Goal: Information Seeking & Learning: Learn about a topic

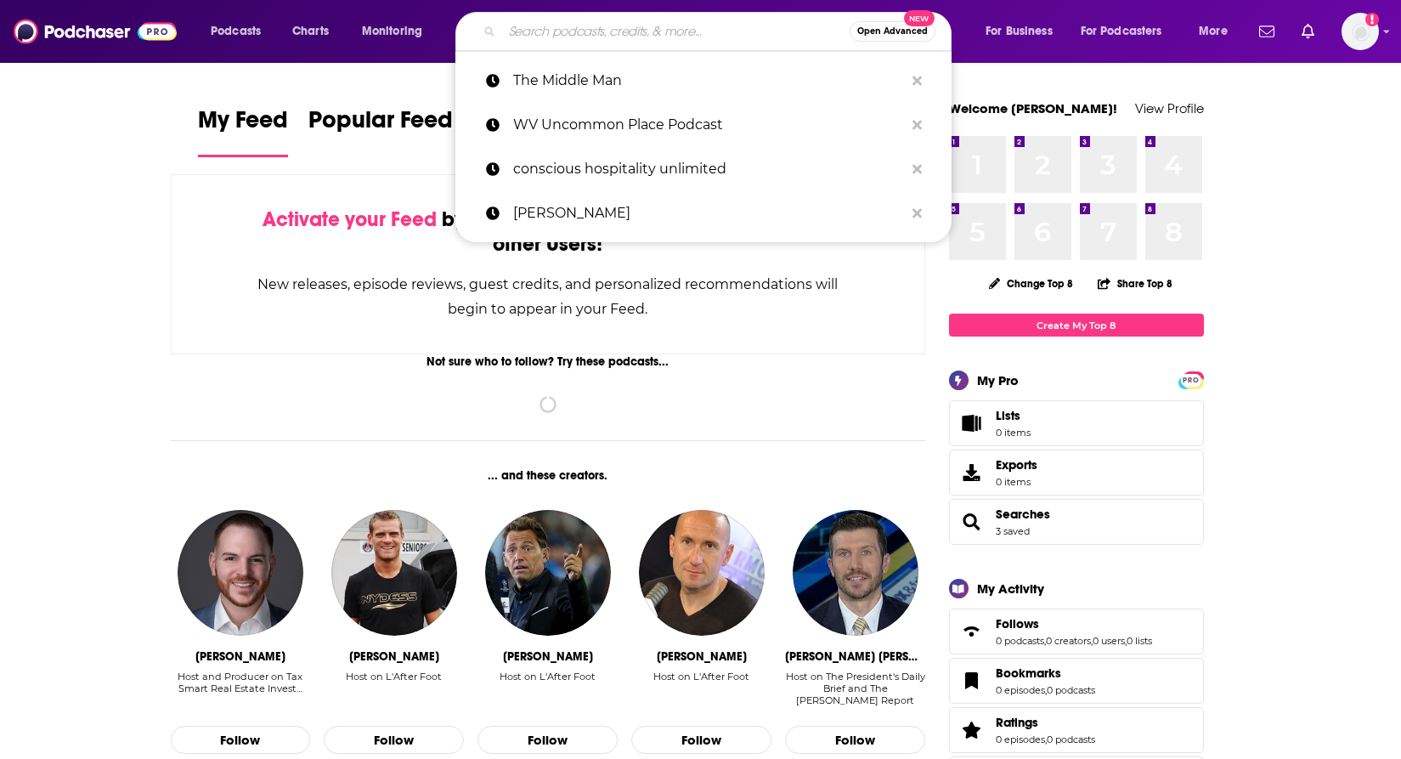
click at [591, 28] on input "Search podcasts, credits, & more..." at bounding box center [676, 31] width 348 height 27
paste input "■ The Skift Travel Podcast"
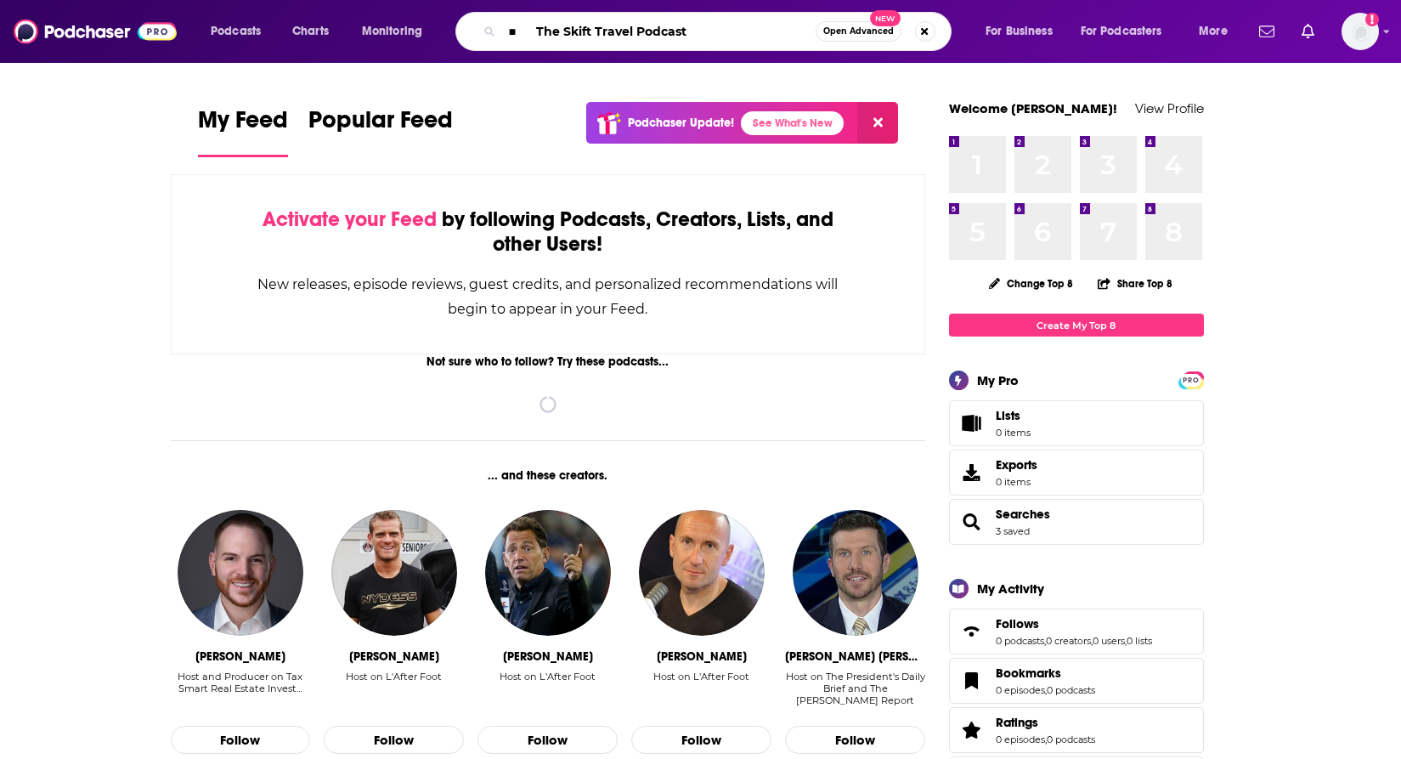
click at [540, 31] on input "■ The Skift Travel Podcast" at bounding box center [659, 31] width 314 height 27
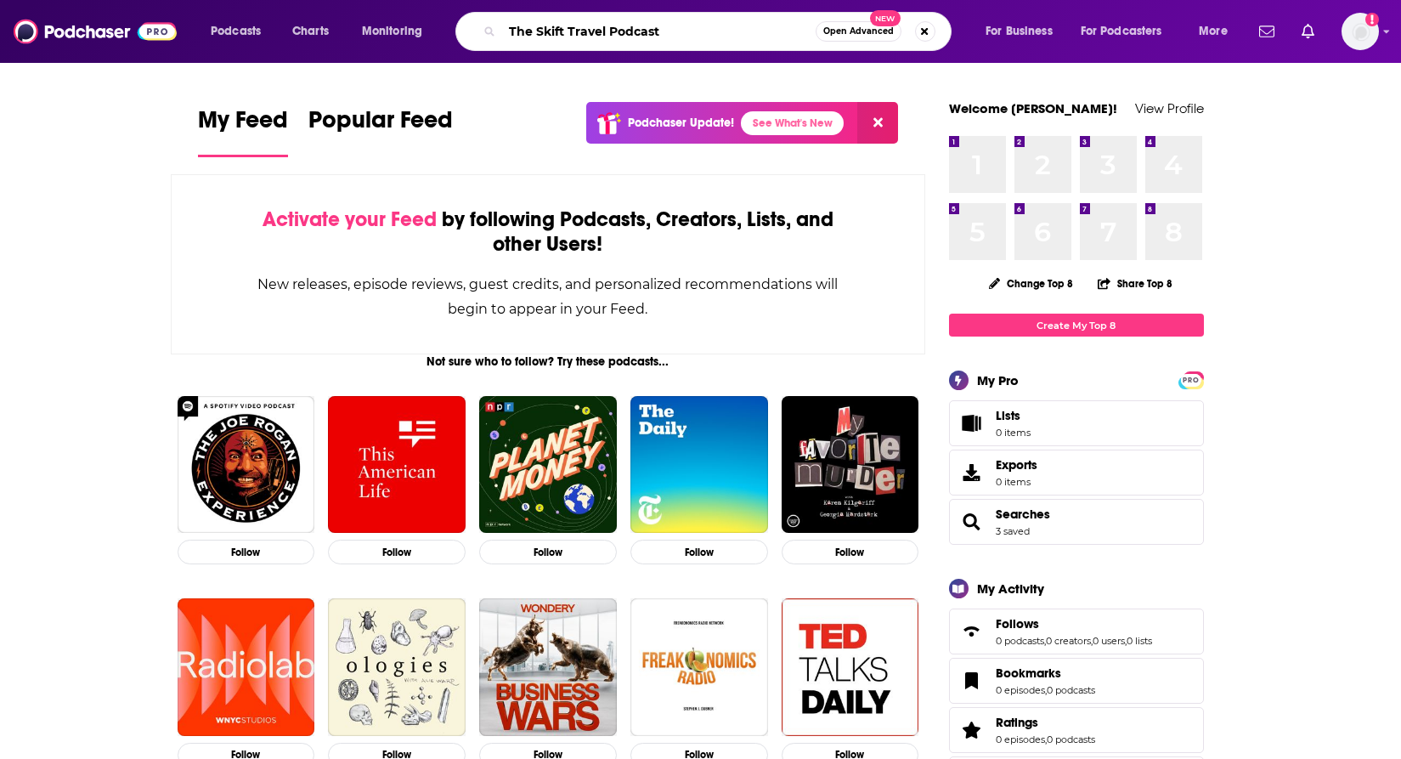
type input "The Skift Travel Podcast"
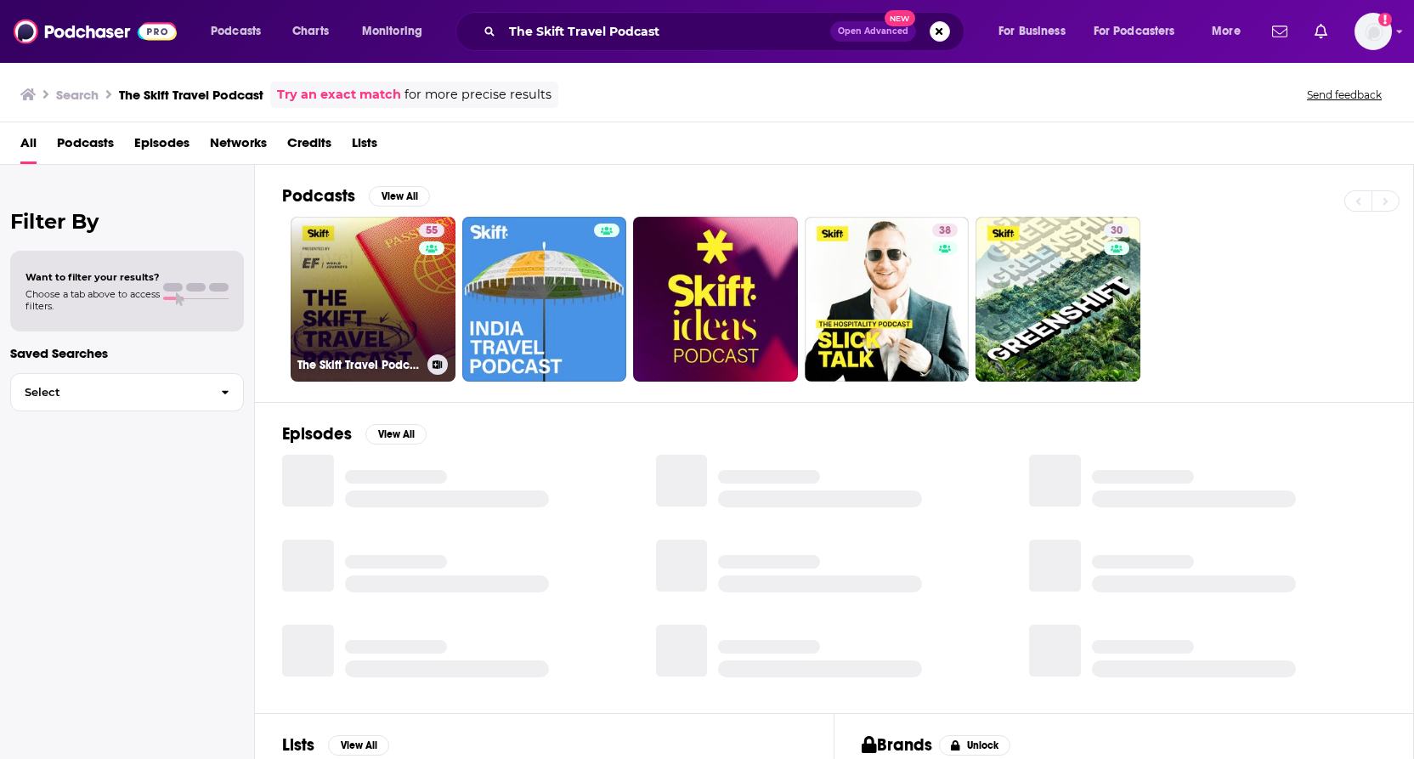
click at [415, 268] on link "55 The Skift Travel Podcast" at bounding box center [373, 299] width 165 height 165
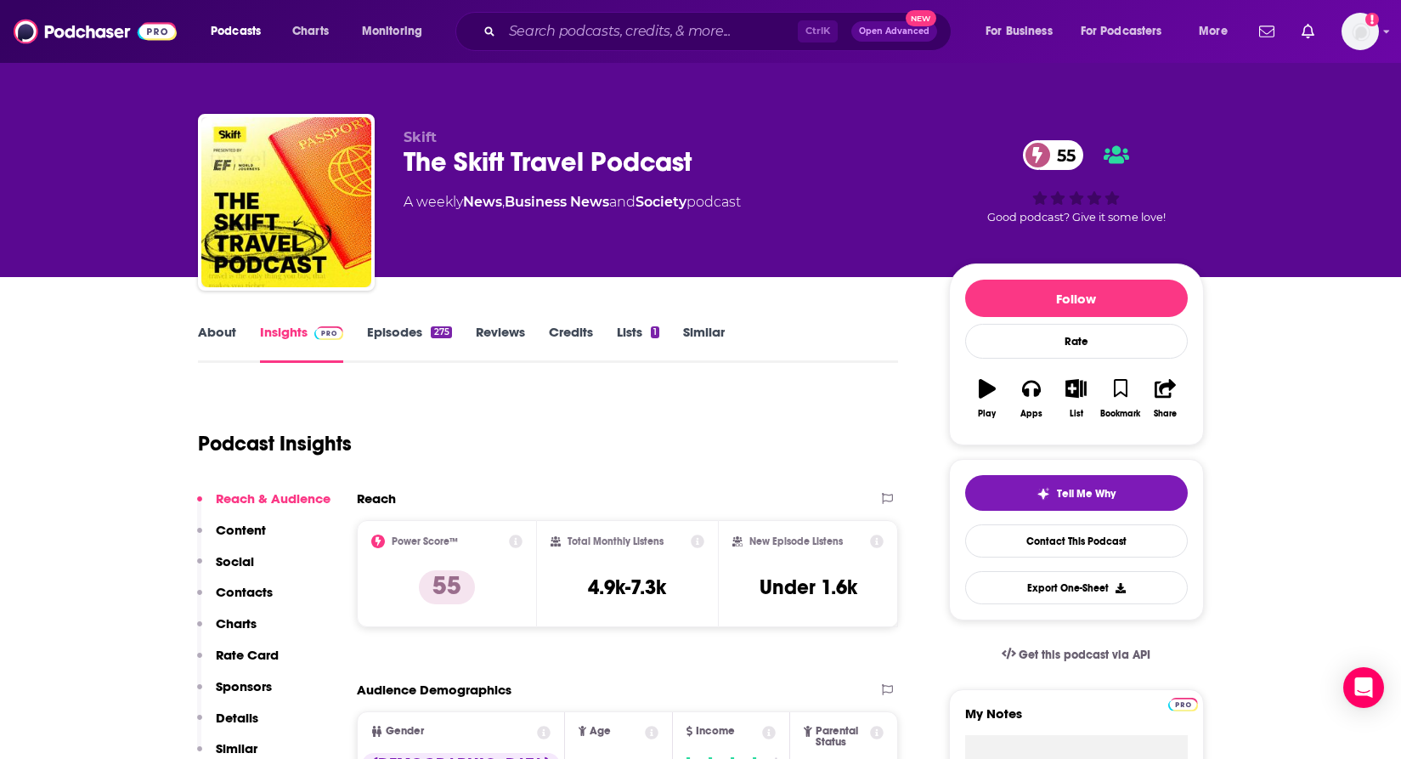
click at [395, 325] on link "Episodes 275" at bounding box center [409, 343] width 84 height 39
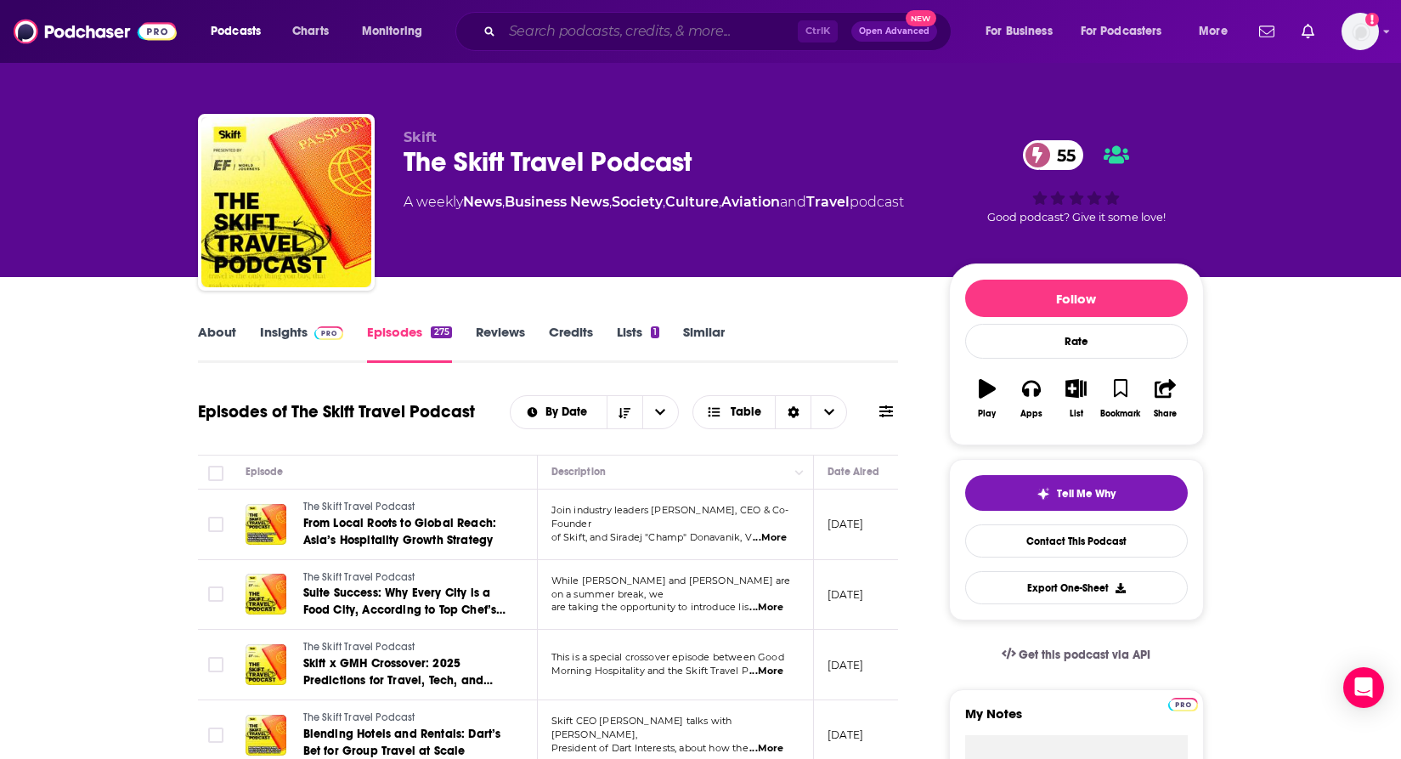
click at [539, 32] on input "Search podcasts, credits, & more..." at bounding box center [650, 31] width 296 height 27
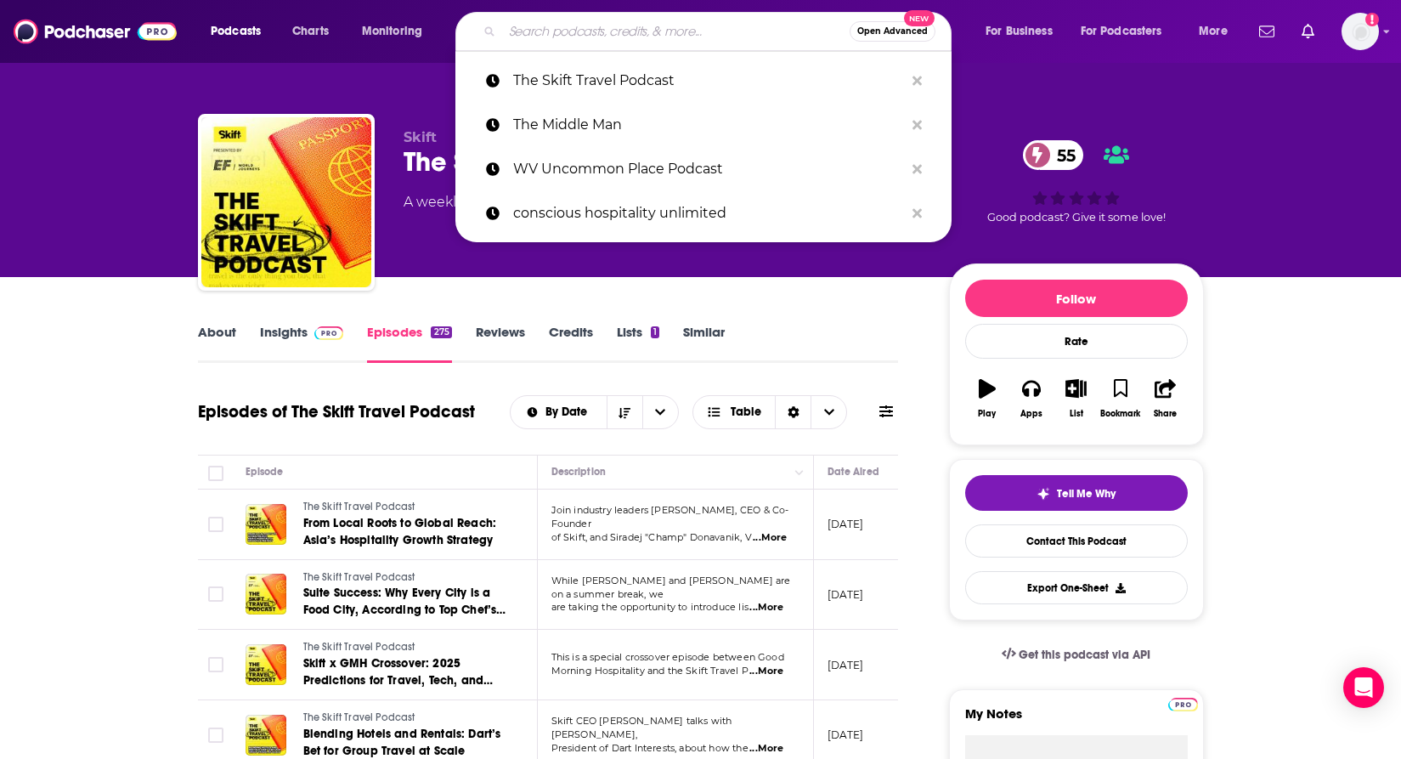
paste input "■ Streaming TV"
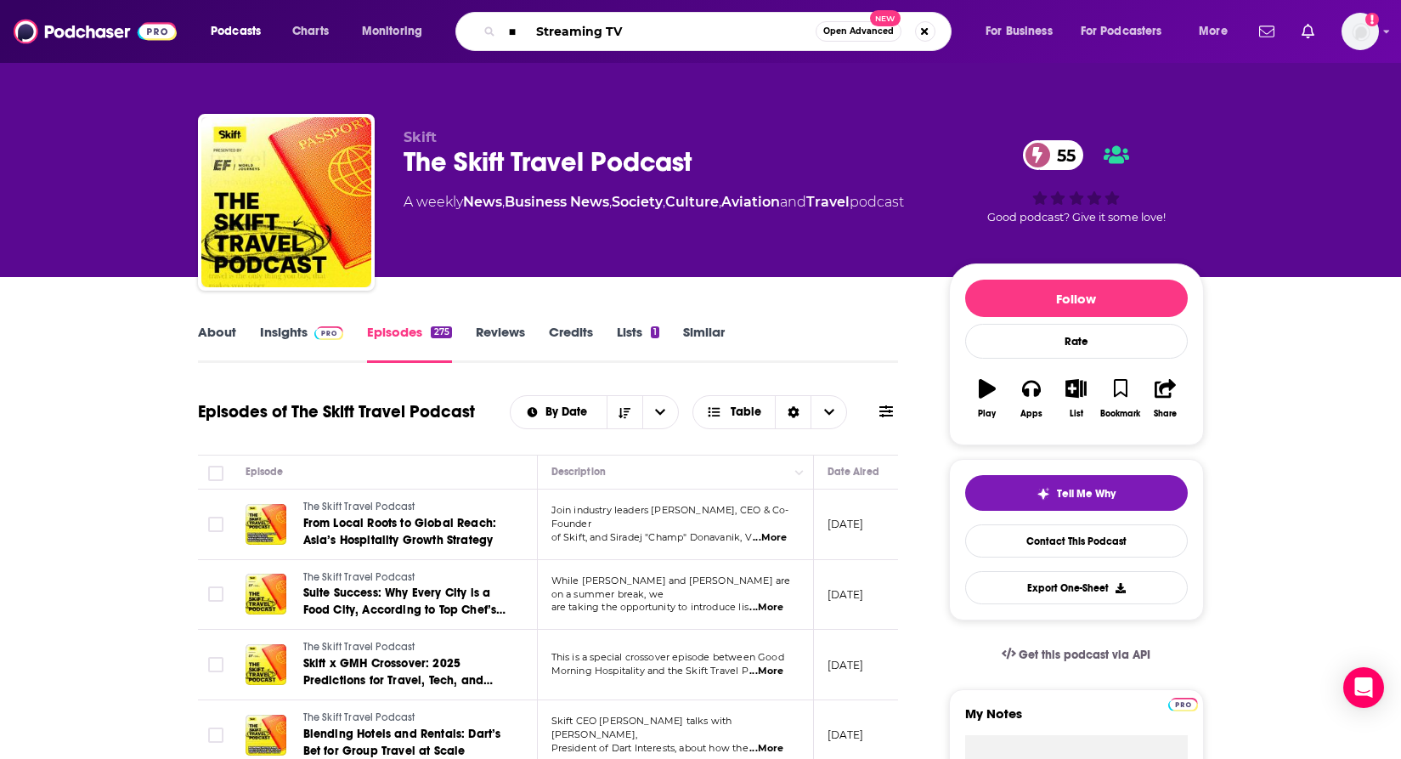
click at [539, 26] on input "■ Streaming TV" at bounding box center [659, 31] width 314 height 27
type input "Streaming TV"
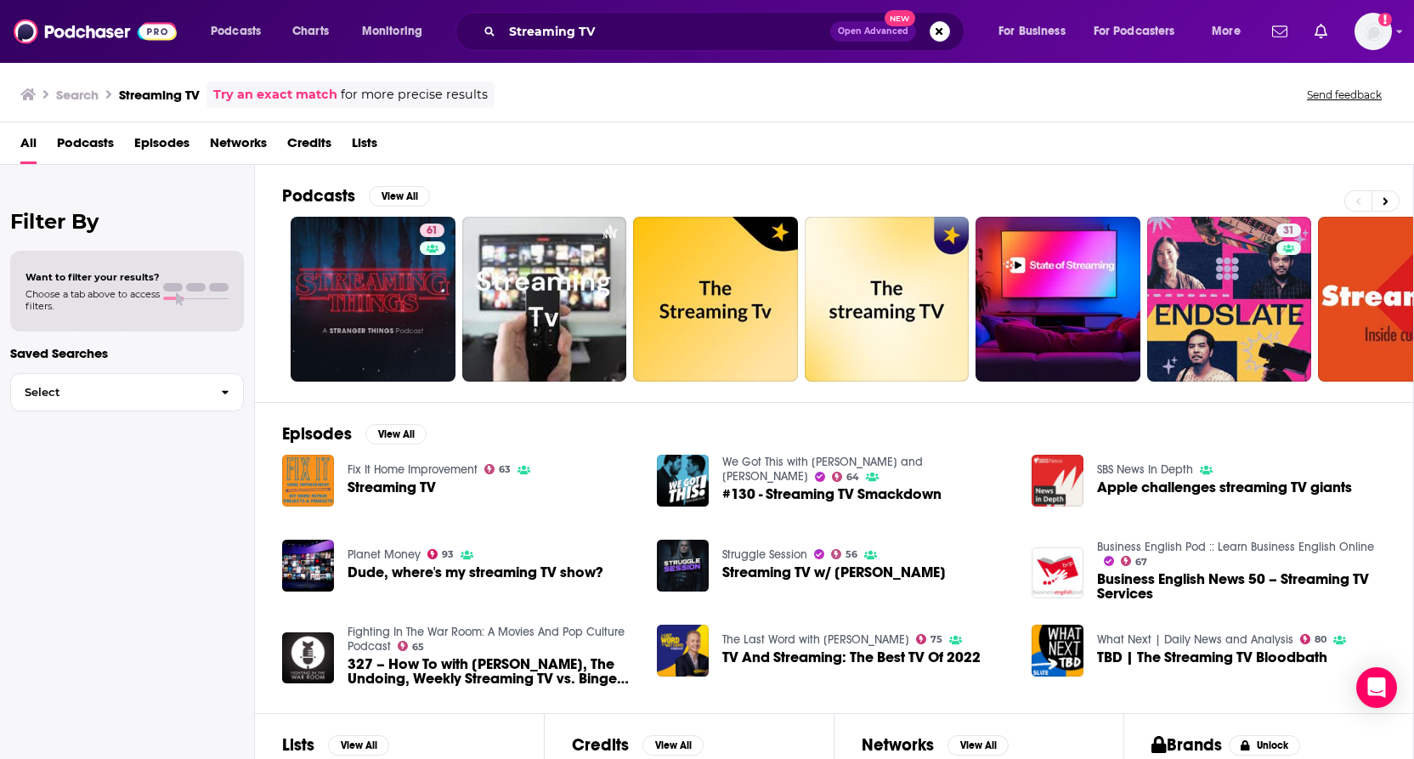
click at [387, 494] on span "Streaming TV" at bounding box center [392, 487] width 88 height 14
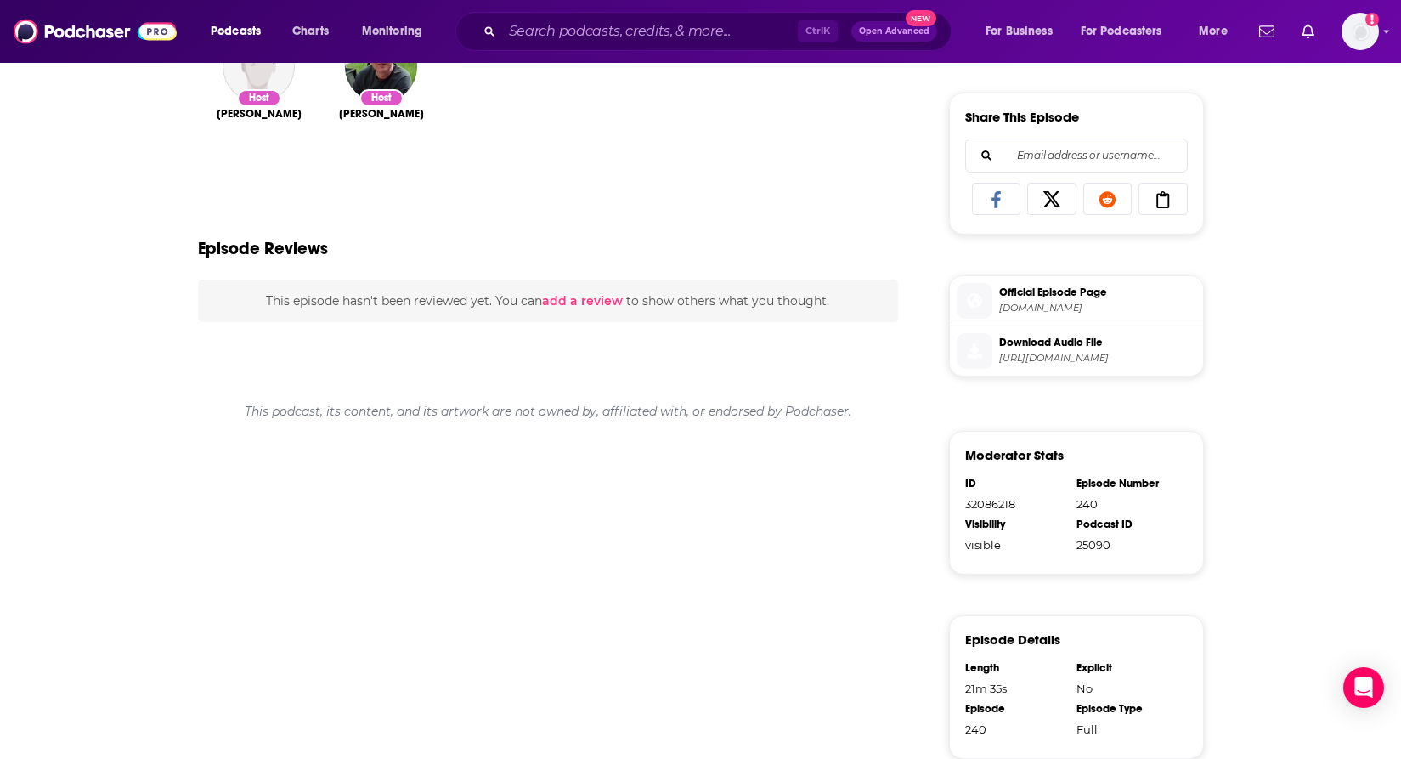
scroll to position [510, 0]
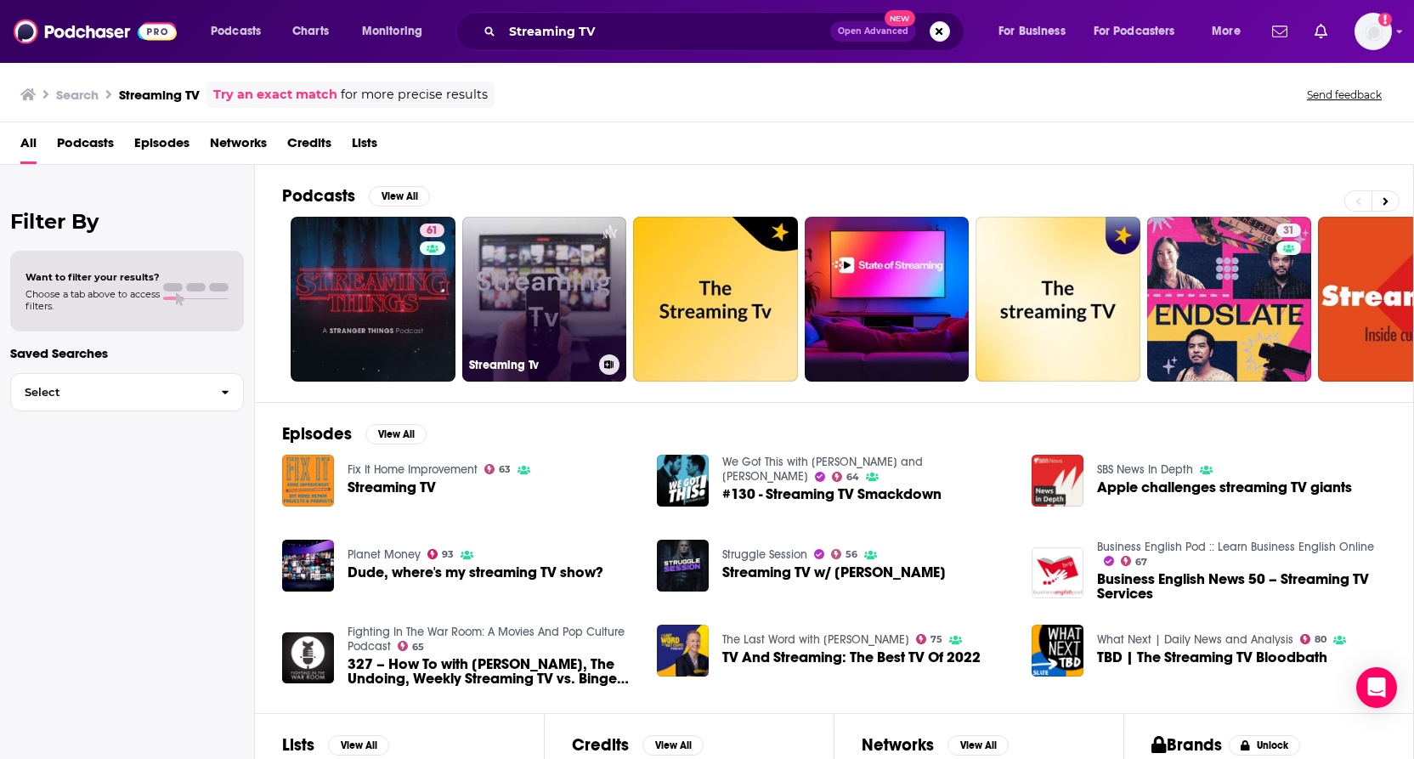
click at [580, 294] on link "Streaming Tv" at bounding box center [544, 299] width 165 height 165
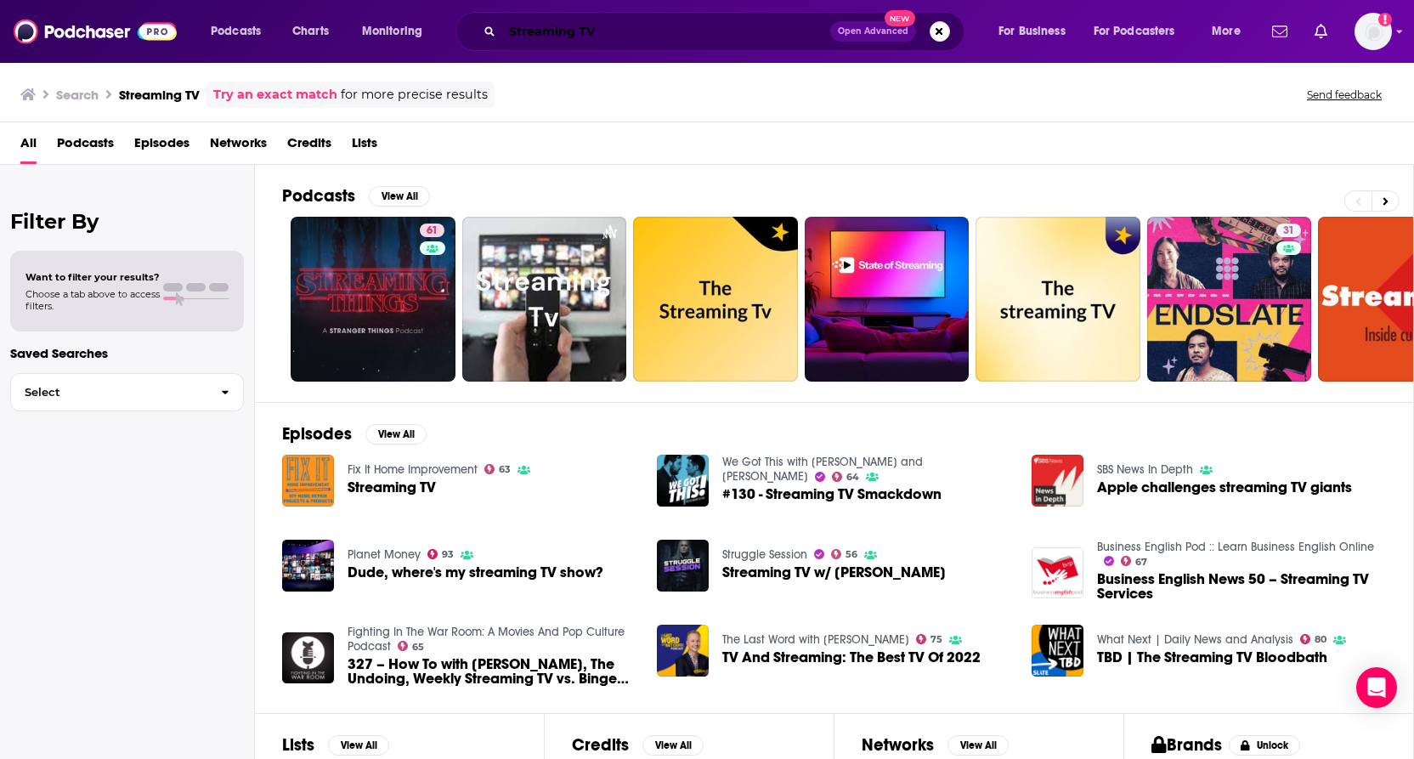
click at [645, 22] on input "Streaming TV" at bounding box center [666, 31] width 328 height 27
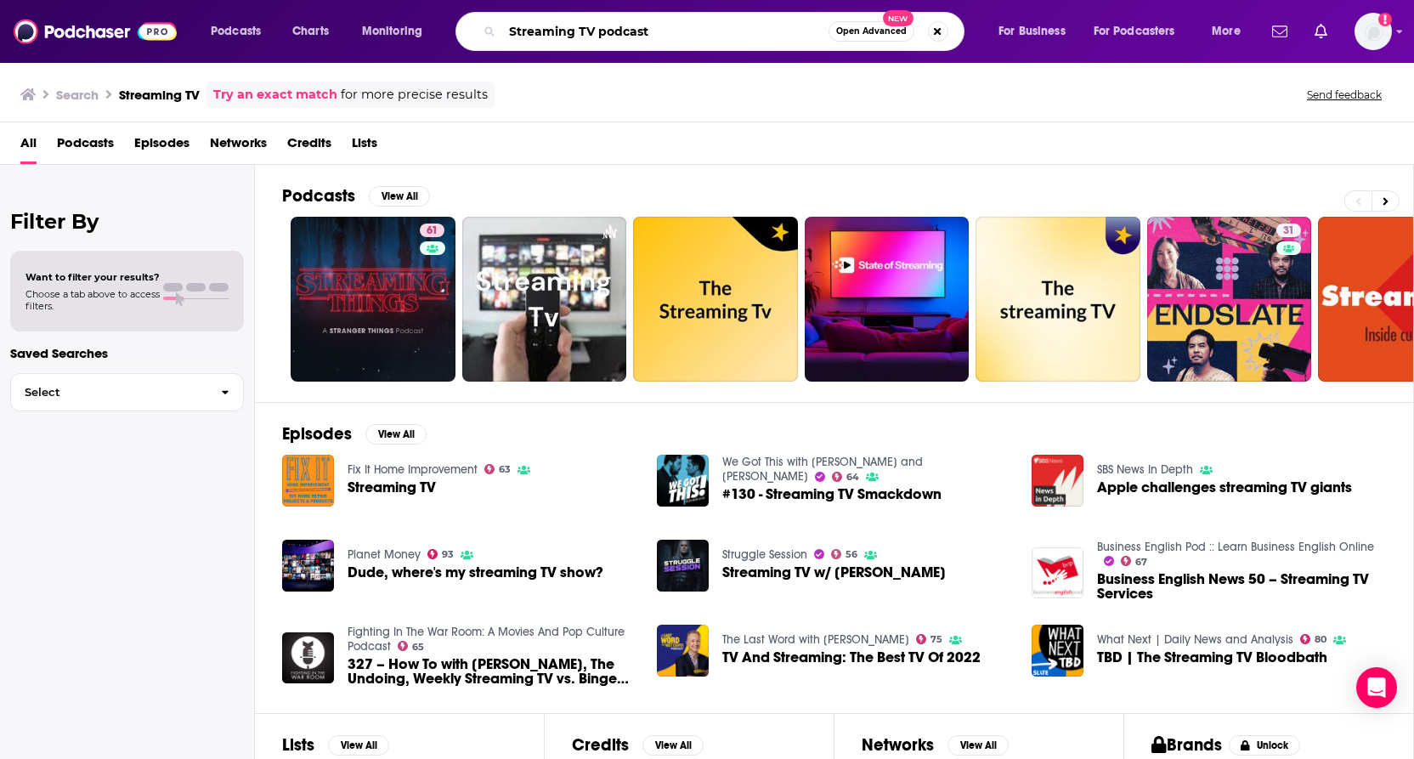
type input "Streaming TV podcast"
